Goal: Transaction & Acquisition: Purchase product/service

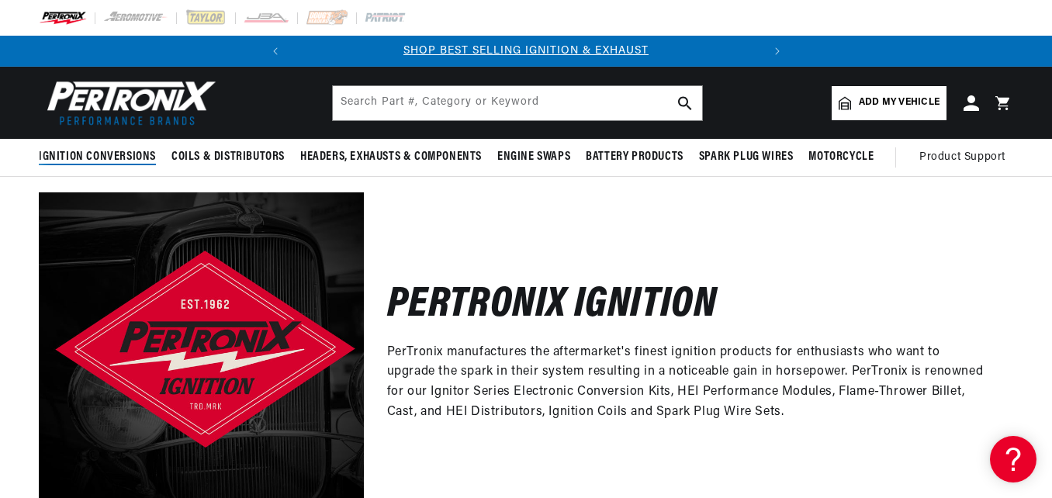
click at [112, 159] on span "Ignition Conversions" at bounding box center [97, 157] width 117 height 16
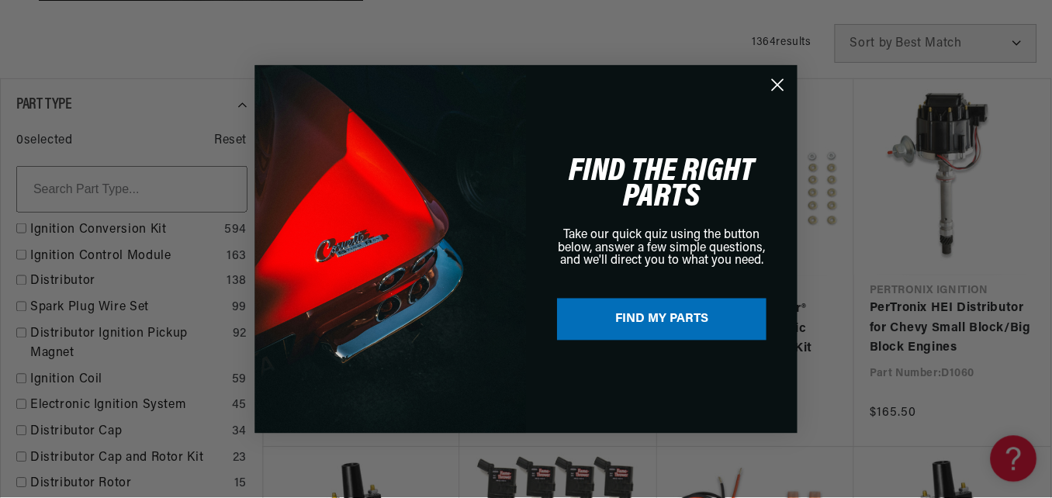
scroll to position [518, 0]
click at [778, 83] on circle "Close dialog" at bounding box center [778, 84] width 26 height 26
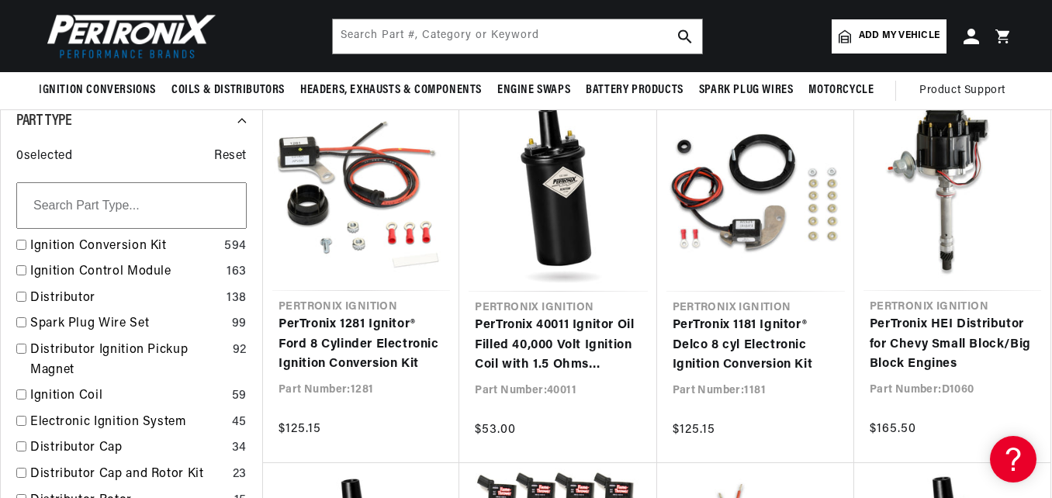
scroll to position [498, 0]
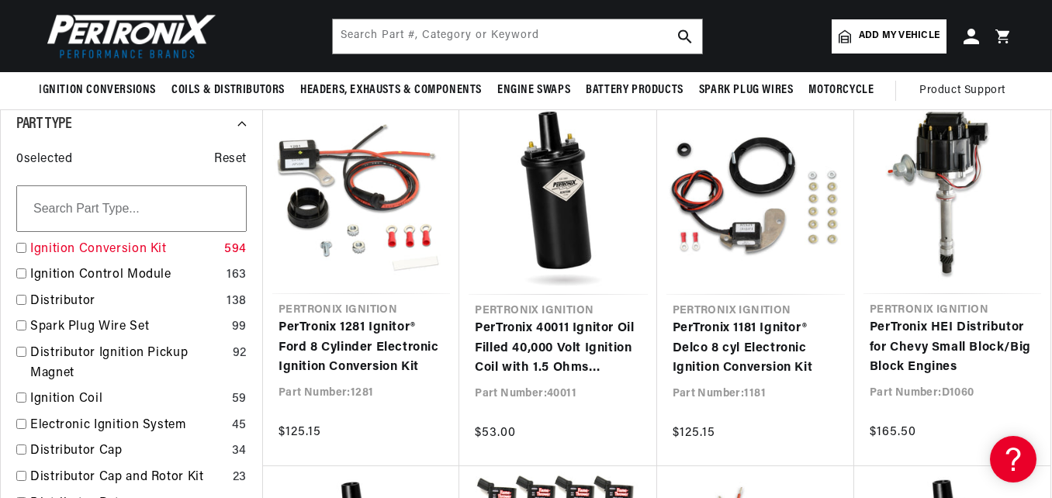
click at [21, 247] on input "checkbox" at bounding box center [21, 248] width 10 height 10
checkbox input "true"
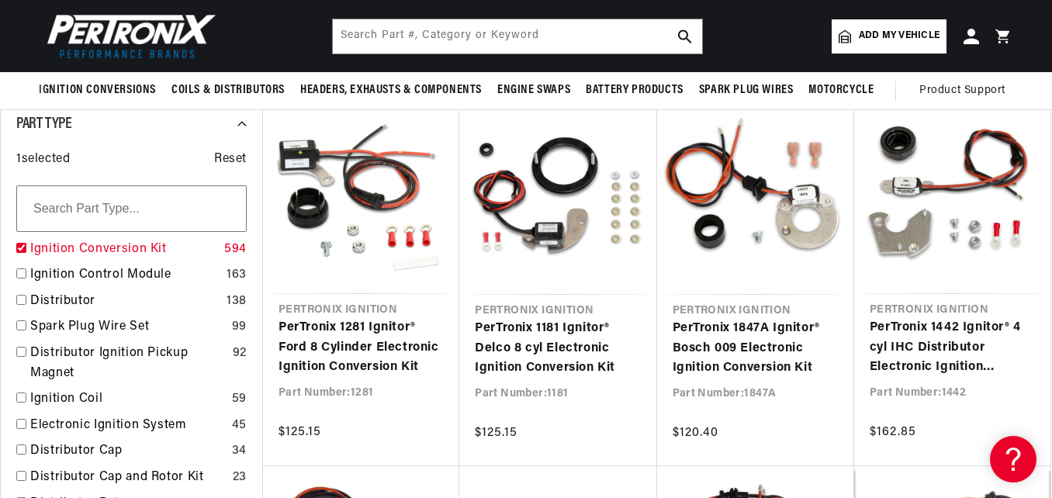
scroll to position [0, 470]
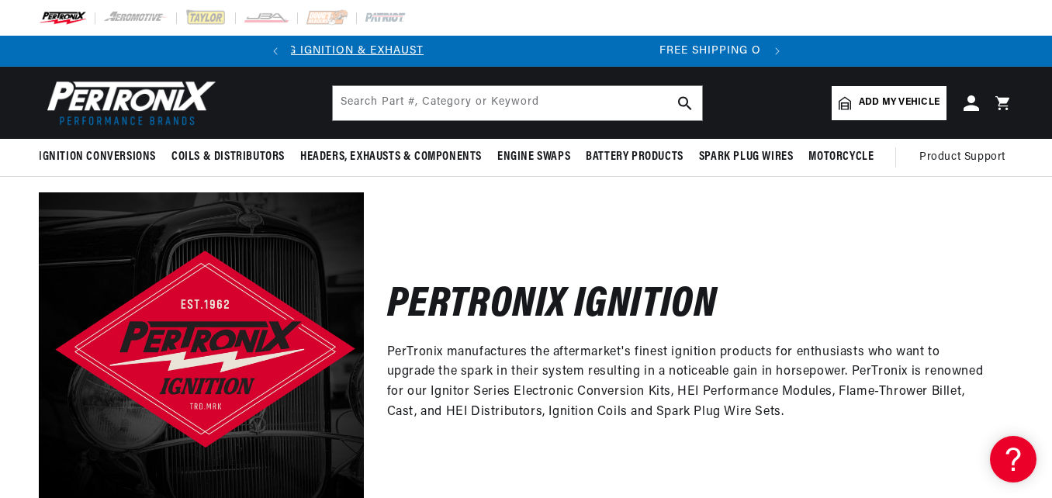
scroll to position [0, 470]
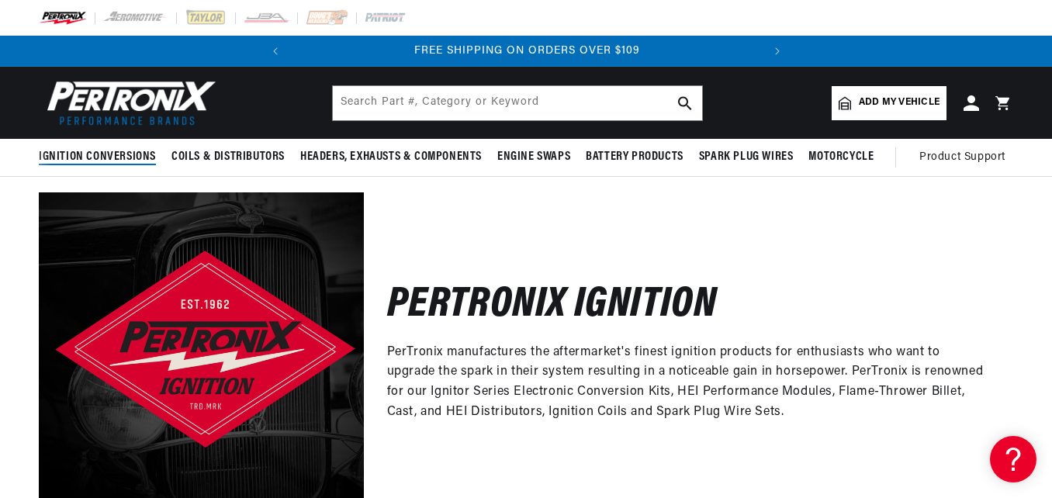
click at [112, 157] on span "Ignition Conversions" at bounding box center [97, 157] width 117 height 16
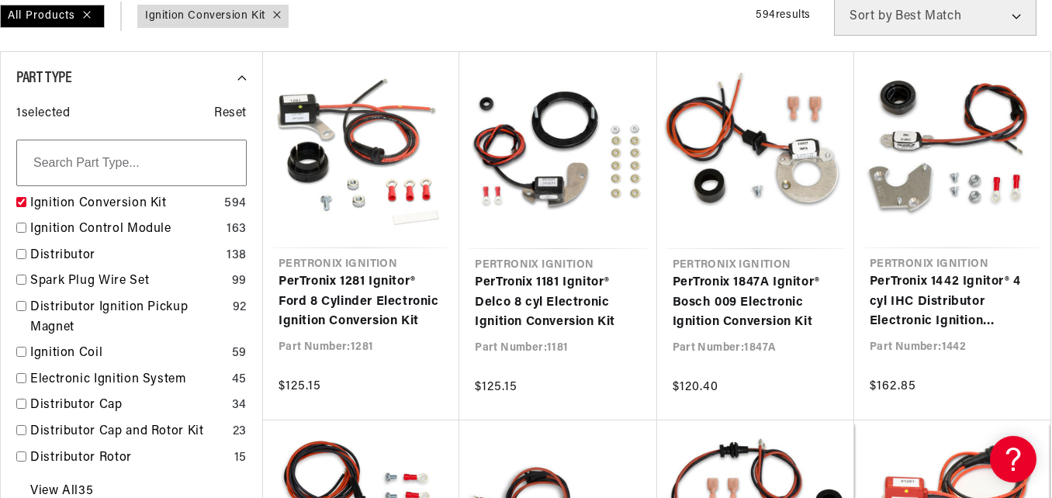
scroll to position [0, 0]
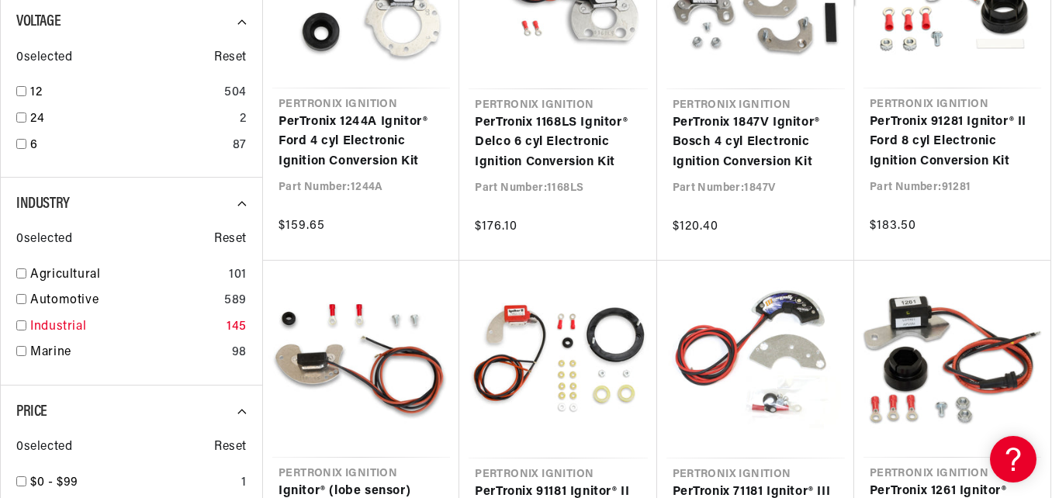
click at [21, 325] on input "checkbox" at bounding box center [21, 325] width 10 height 10
checkbox input "true"
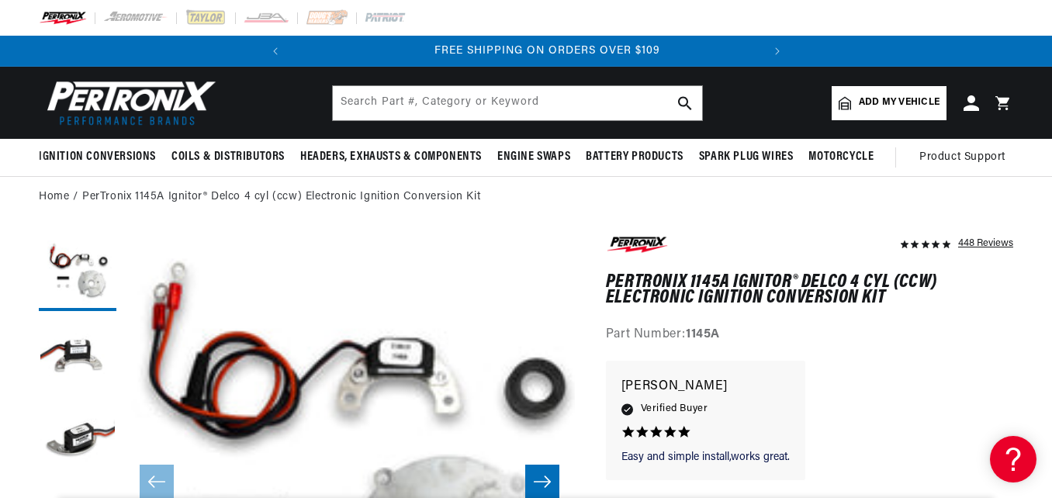
scroll to position [0, 470]
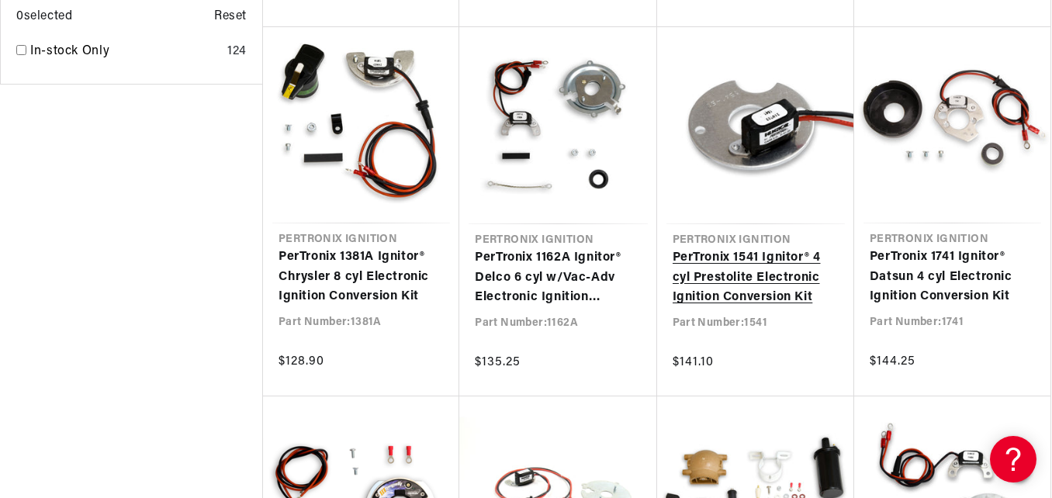
click at [755, 248] on link "PerTronix 1541 Ignitor® 4 cyl Prestolite Electronic Ignition Conversion Kit" at bounding box center [755, 278] width 166 height 60
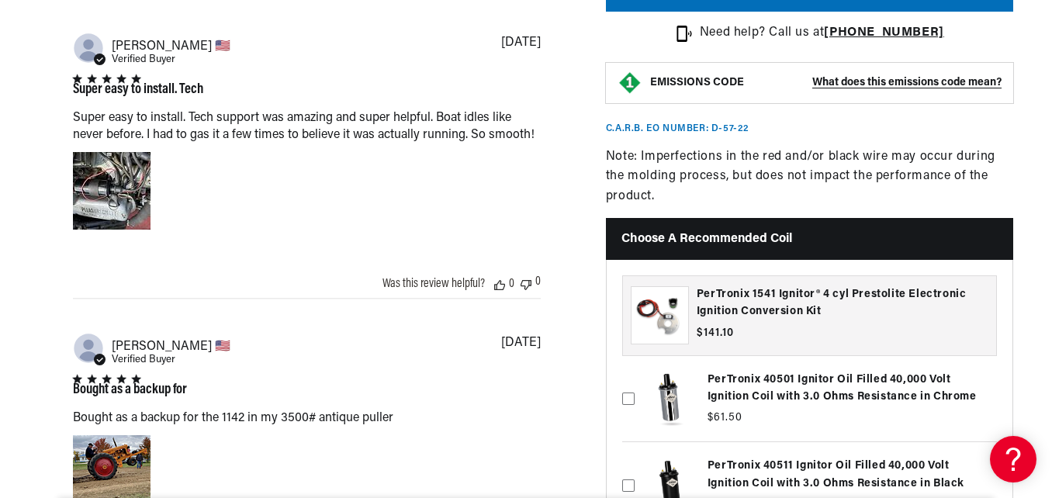
scroll to position [1531, 0]
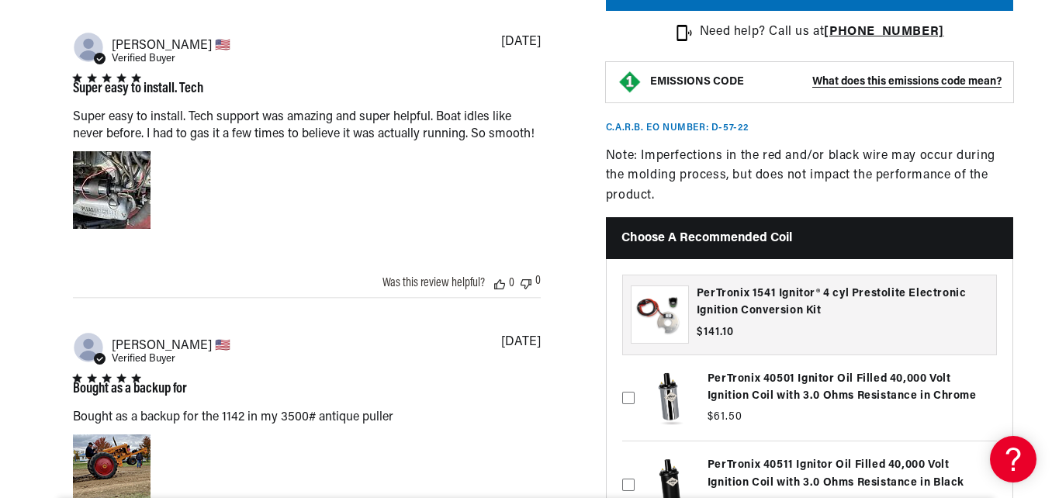
click at [935, 465] on label at bounding box center [809, 484] width 375 height 78
click at [634, 465] on input "checkbox" at bounding box center [628, 459] width 12 height 12
checkbox input "true"
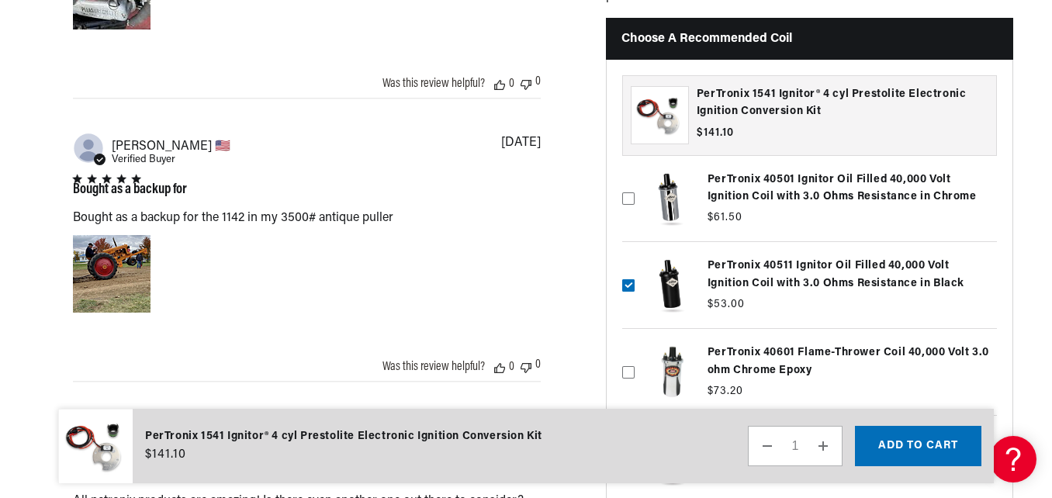
scroll to position [0, 470]
click at [941, 434] on button "Add to cart" at bounding box center [918, 446] width 126 height 40
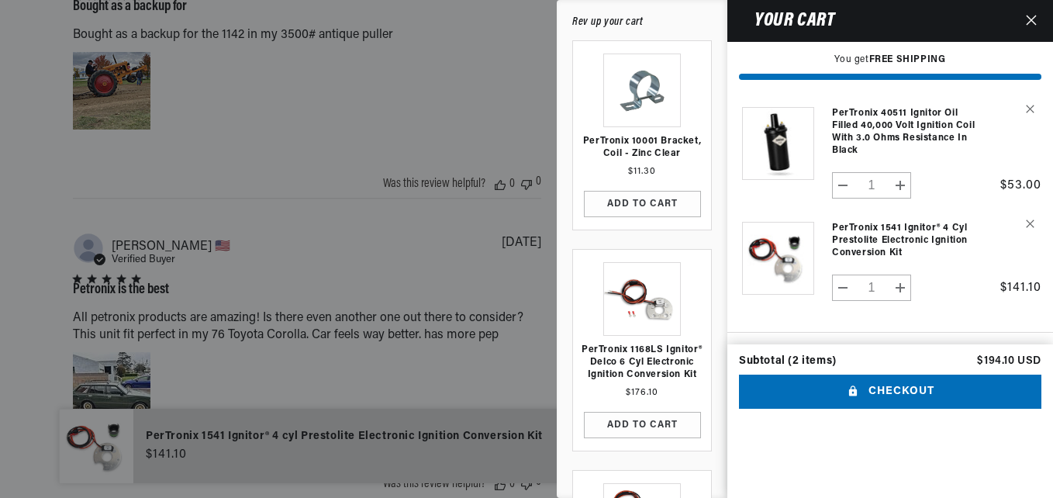
click at [973, 344] on cart-drawer-items "Product image Product Total Quantity PerTronix 40511 Ignitor Oil Filled 40,000 …" at bounding box center [890, 218] width 326 height 253
click at [421, 231] on div at bounding box center [526, 249] width 1053 height 498
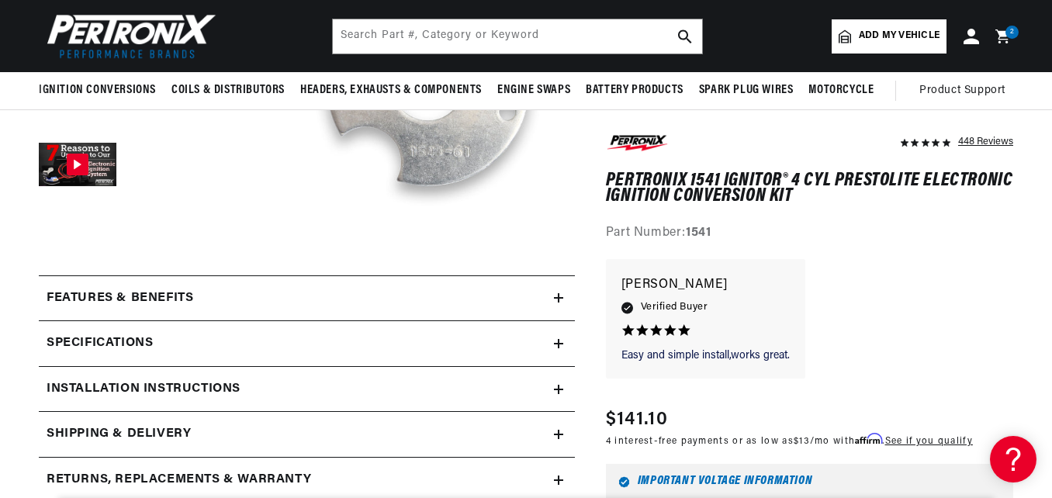
scroll to position [0, 0]
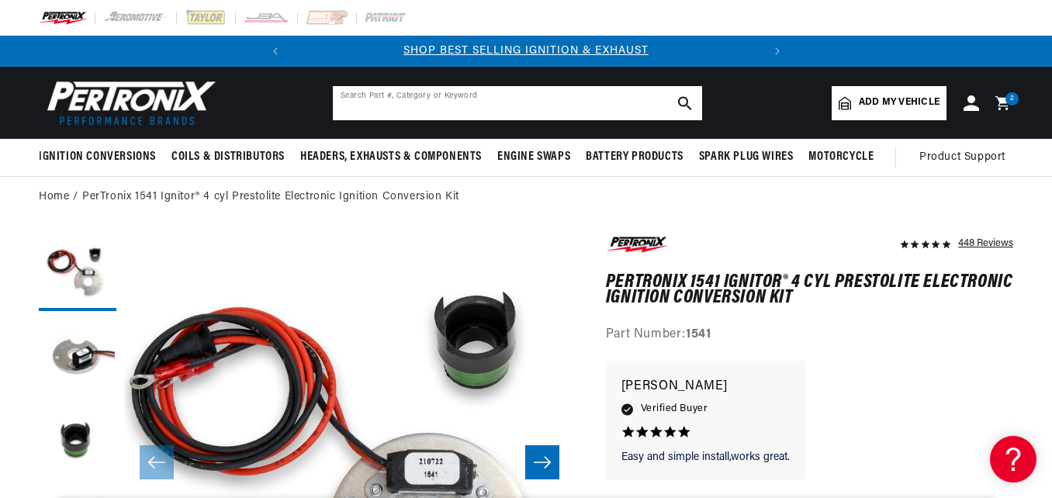
click at [403, 106] on input "text" at bounding box center [517, 103] width 369 height 34
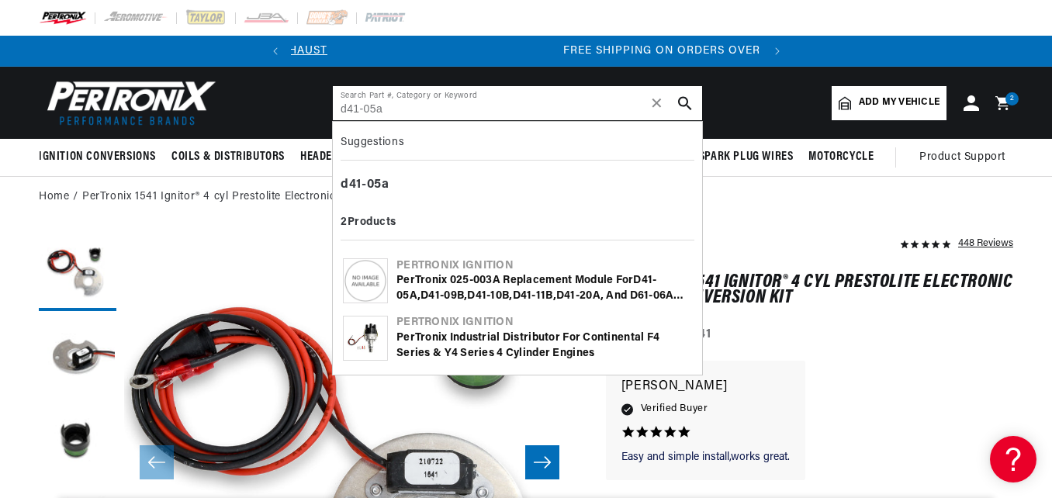
scroll to position [0, 470]
type input "d41-05a"
click at [513, 296] on b "D41" at bounding box center [522, 296] width 19 height 12
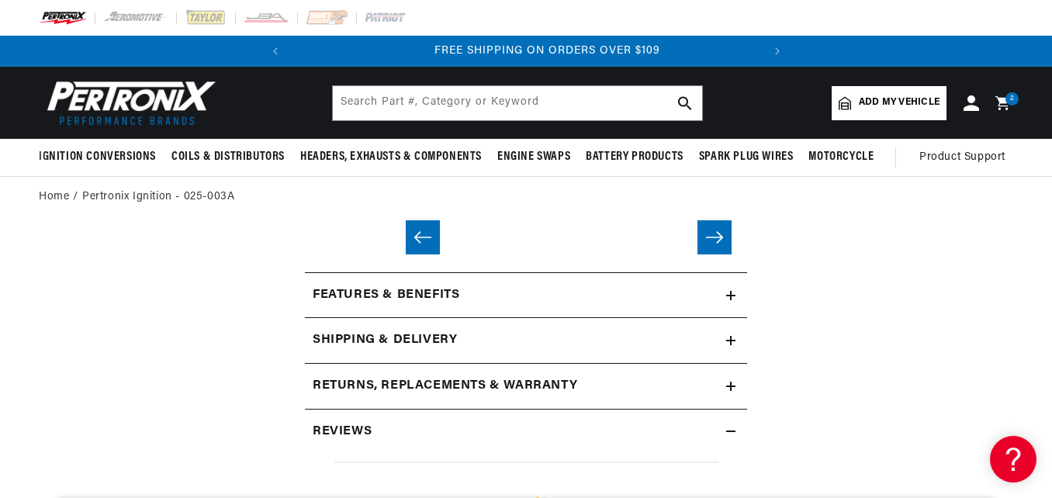
scroll to position [0, 470]
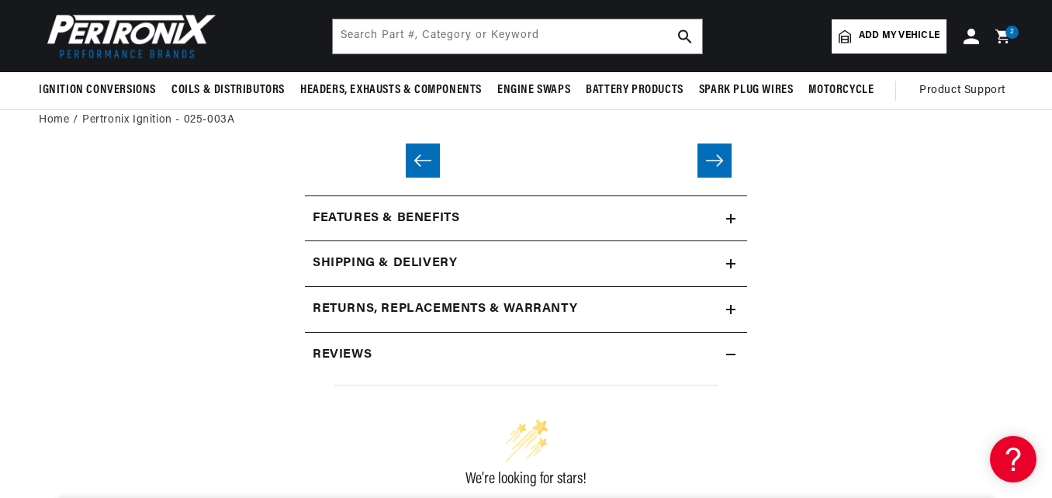
scroll to position [0, 0]
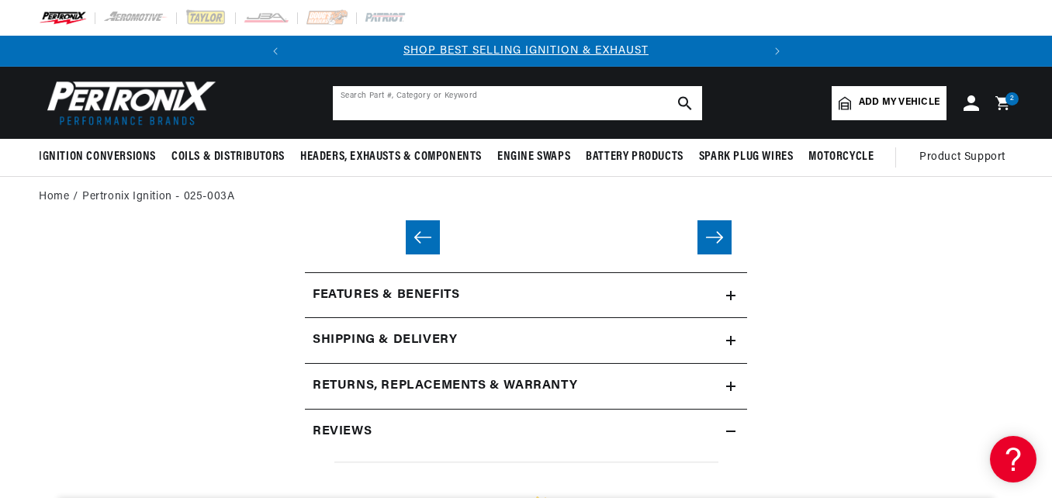
click at [425, 105] on input "text" at bounding box center [517, 103] width 369 height 34
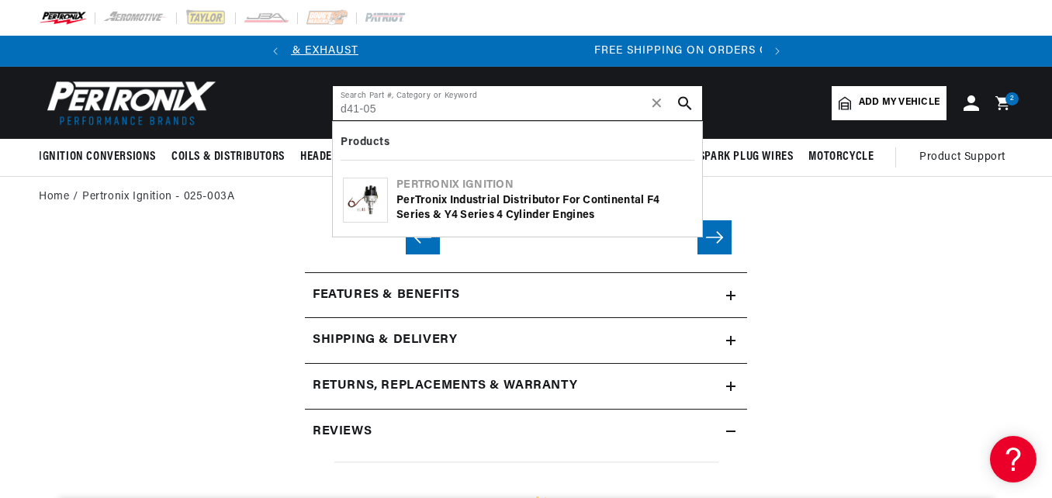
scroll to position [0, 470]
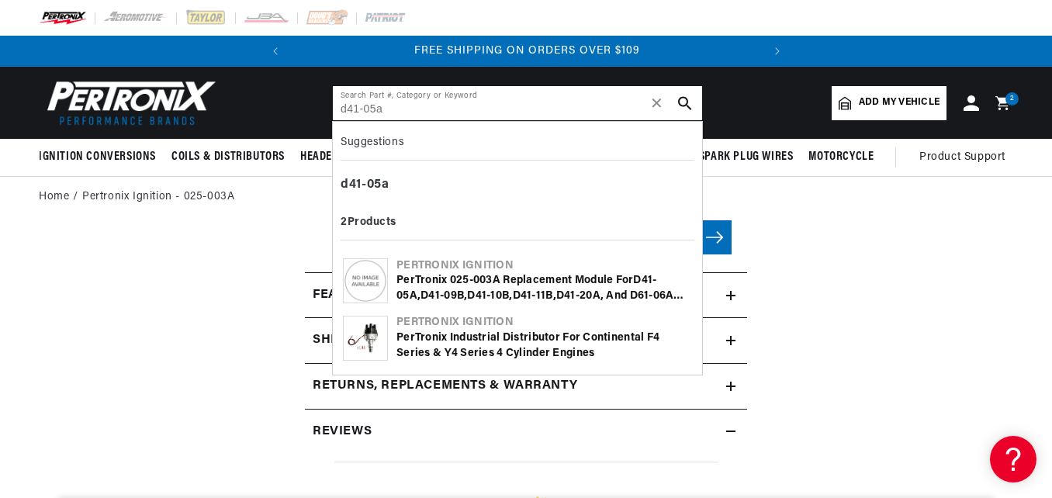
type input "d41-05a"
click at [677, 104] on button "search button" at bounding box center [685, 103] width 34 height 34
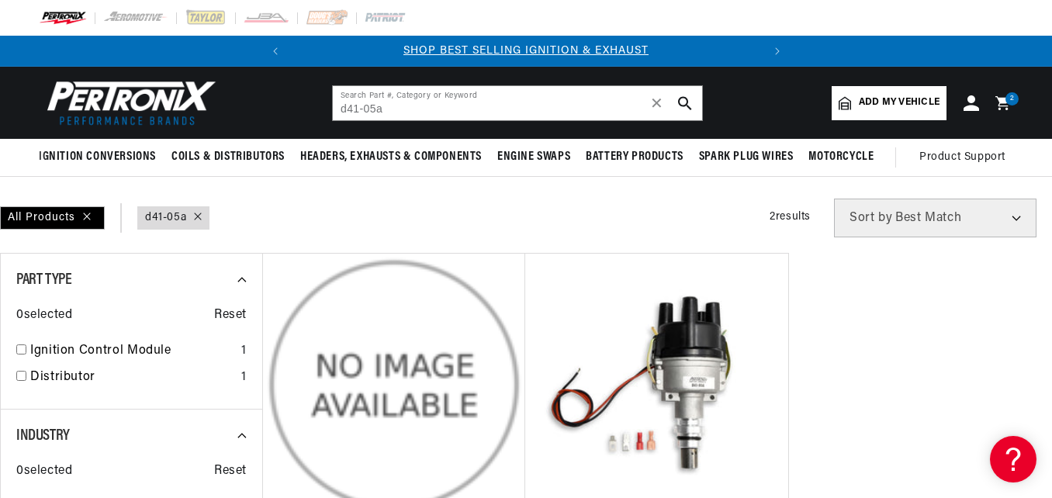
click at [610, 231] on div "All Products query : d41-05a Filters 2 results Show Universal Parts Sort by Bes…" at bounding box center [526, 218] width 1052 height 39
